Goal: Transaction & Acquisition: Book appointment/travel/reservation

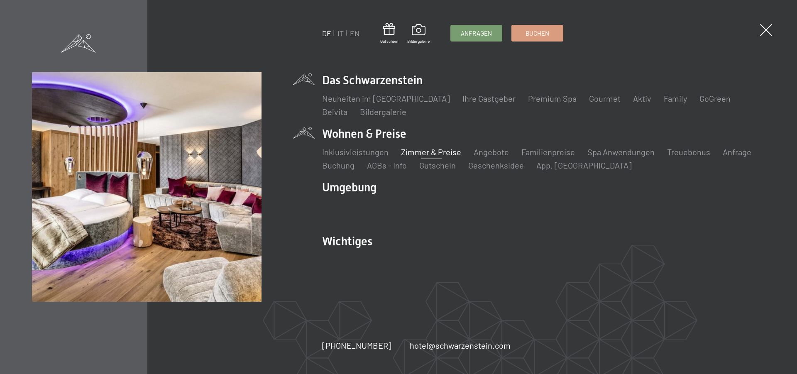
click at [414, 151] on link "Zimmer & Preise" at bounding box center [431, 152] width 60 height 10
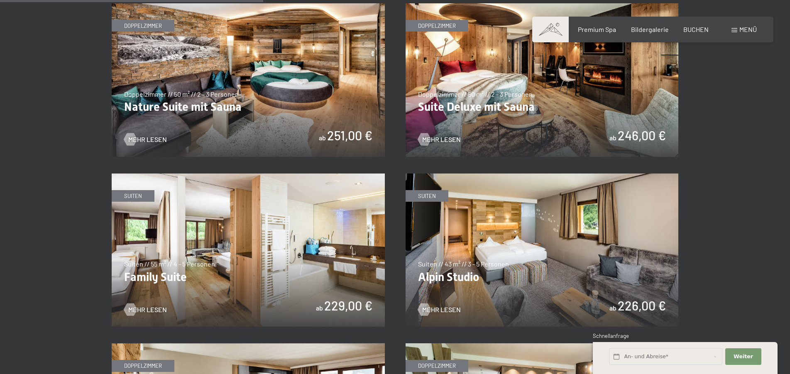
scroll to position [678, 0]
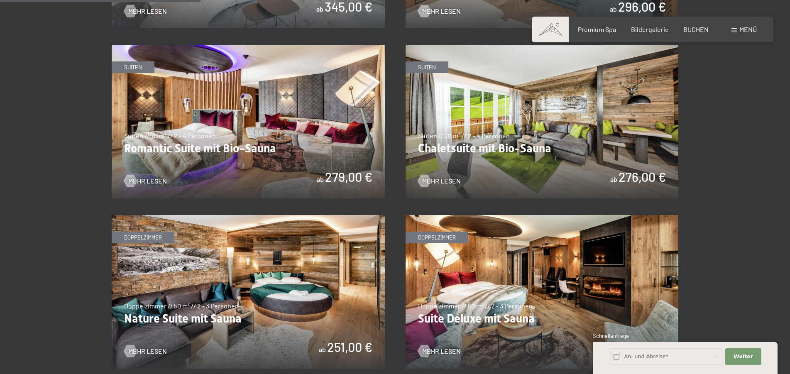
click at [284, 245] on img at bounding box center [248, 292] width 273 height 154
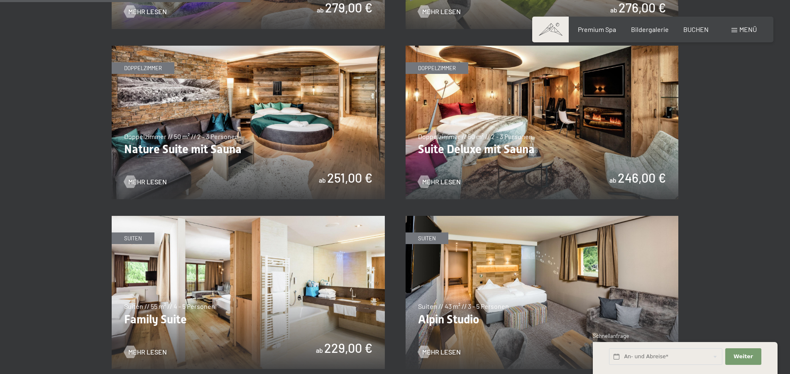
scroll to position [1016, 0]
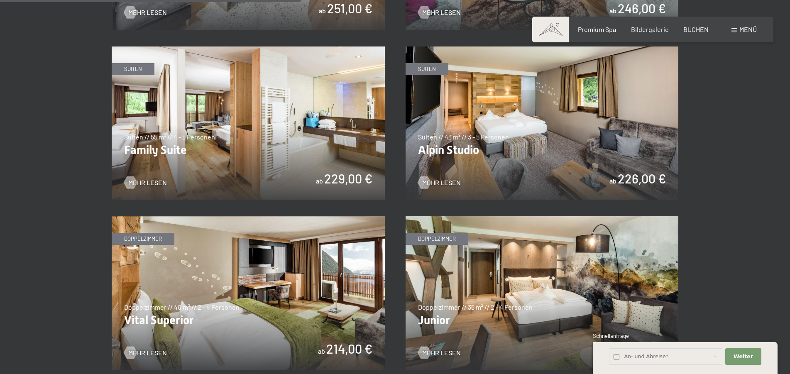
click at [264, 117] on img at bounding box center [248, 123] width 273 height 154
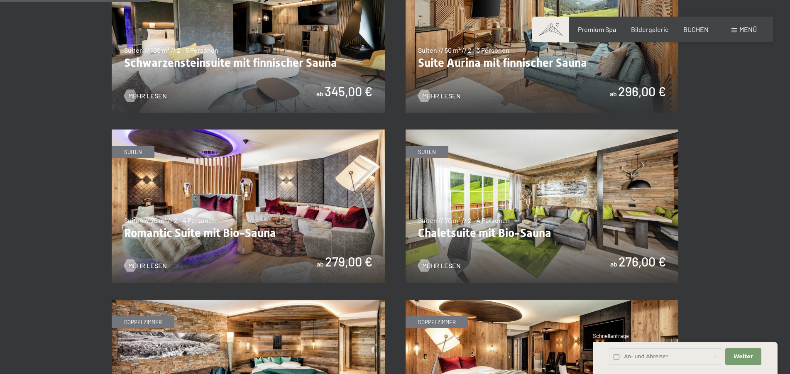
scroll to position [423, 0]
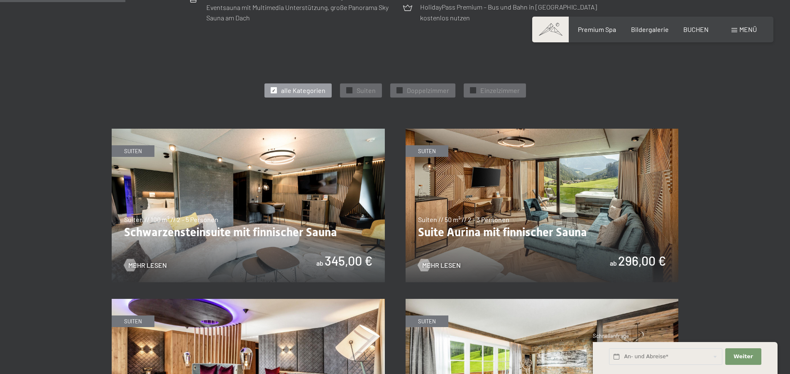
click at [494, 179] on img at bounding box center [542, 206] width 273 height 154
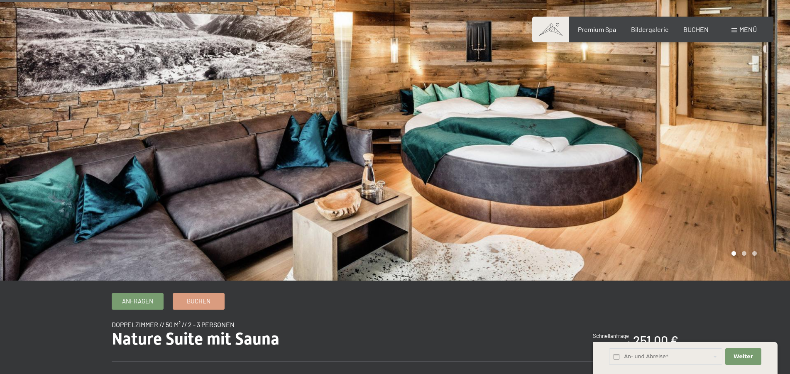
scroll to position [339, 0]
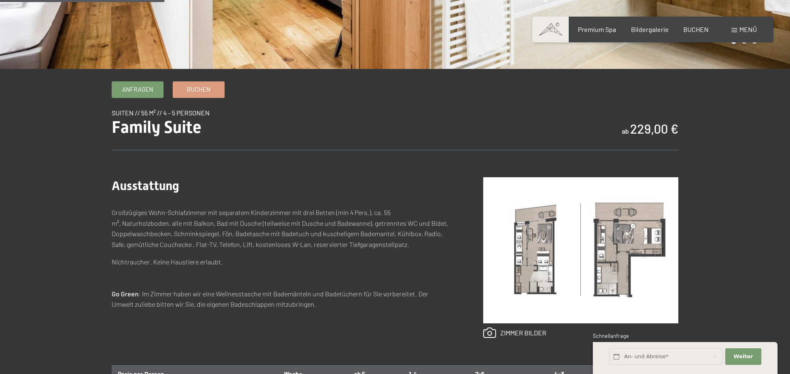
scroll to position [212, 0]
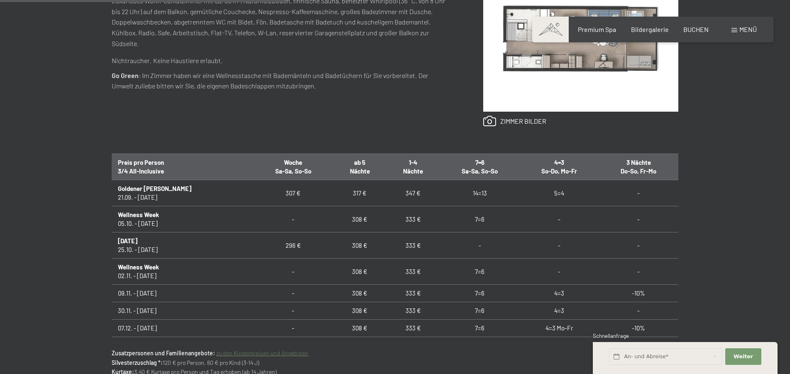
scroll to position [254, 0]
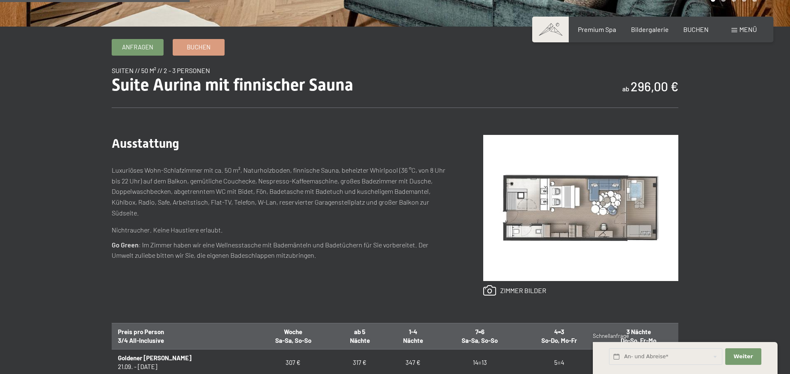
click at [597, 209] on img at bounding box center [580, 208] width 195 height 146
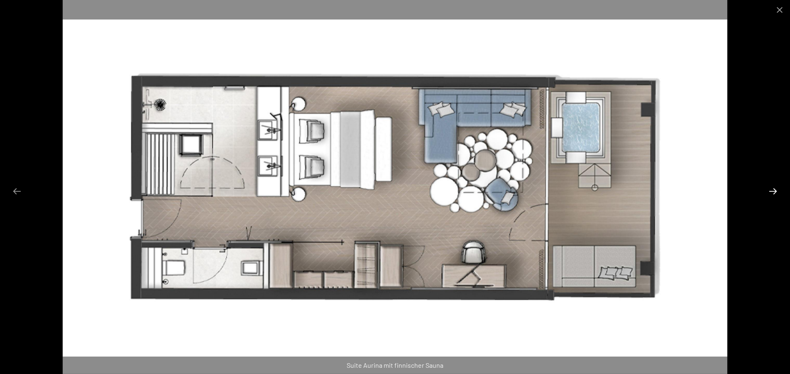
click at [766, 189] on button "Next slide" at bounding box center [772, 191] width 17 height 16
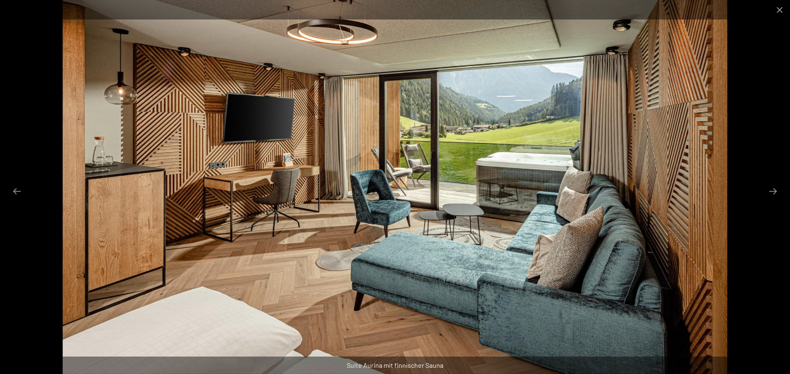
click at [771, 204] on div at bounding box center [395, 187] width 790 height 374
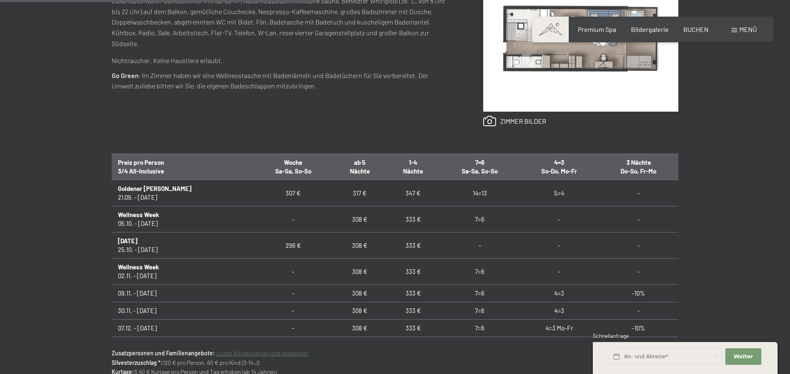
scroll to position [296, 0]
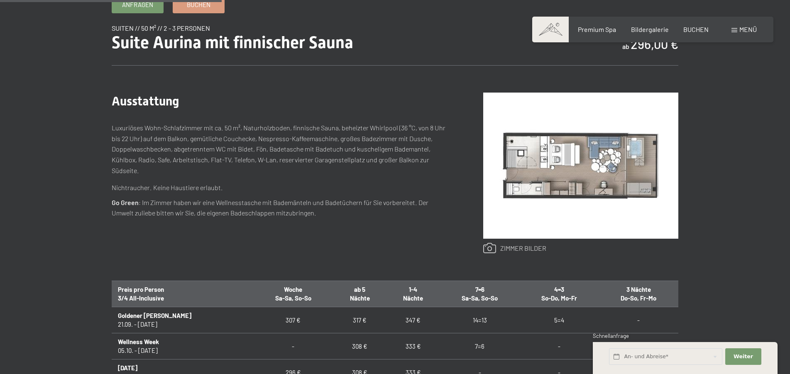
click at [526, 250] on link at bounding box center [514, 248] width 63 height 11
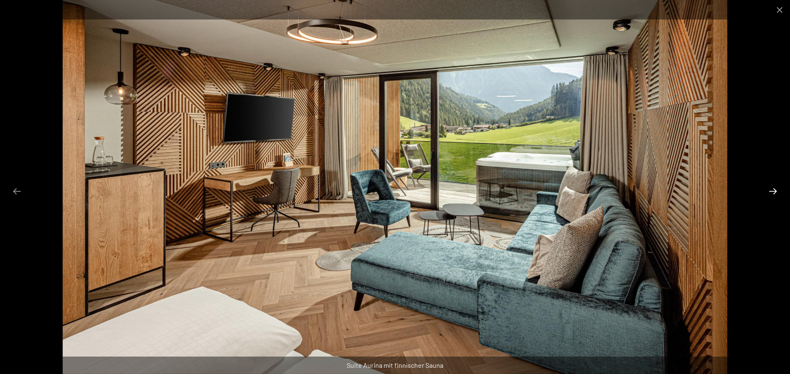
click at [772, 188] on button "Next slide" at bounding box center [772, 191] width 17 height 16
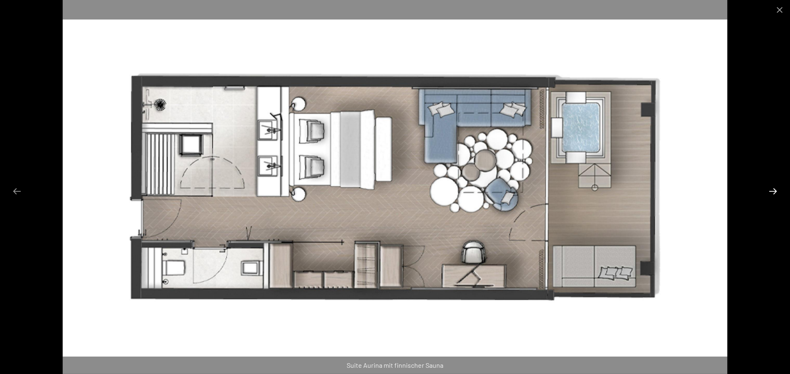
click at [772, 188] on button "Next slide" at bounding box center [772, 191] width 17 height 16
